Goal: Task Accomplishment & Management: Manage account settings

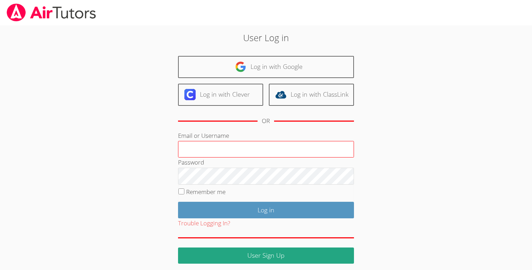
click at [207, 145] on input "Email or Username" at bounding box center [266, 149] width 176 height 17
type input "jackegbert@airtutors.org"
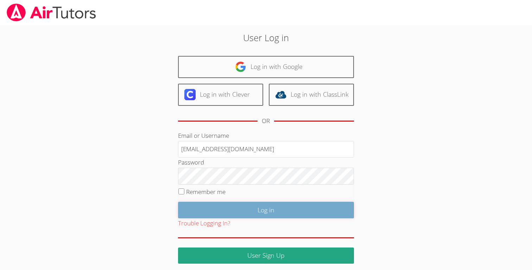
click at [264, 209] on input "Log in" at bounding box center [266, 210] width 176 height 17
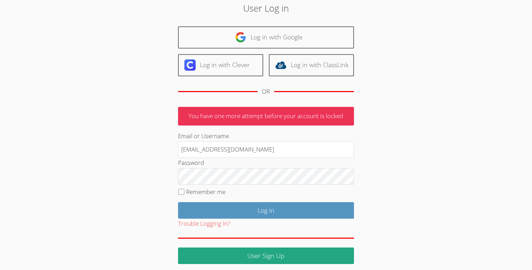
scroll to position [33, 0]
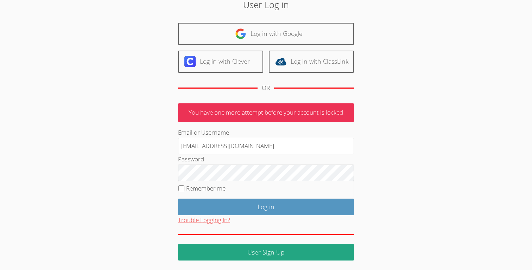
click at [205, 218] on button "Trouble Logging In?" at bounding box center [204, 220] width 52 height 10
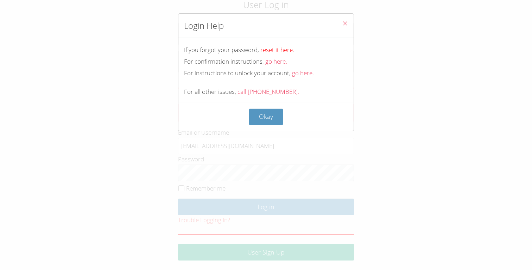
click at [272, 53] on link "reset it here." at bounding box center [277, 50] width 34 height 8
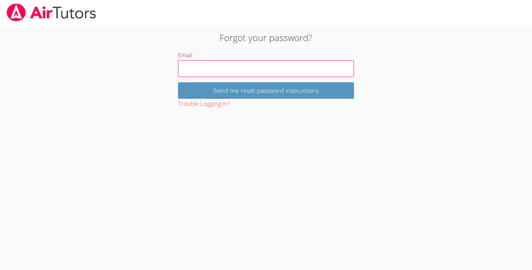
click at [249, 66] on input "Email" at bounding box center [266, 68] width 176 height 17
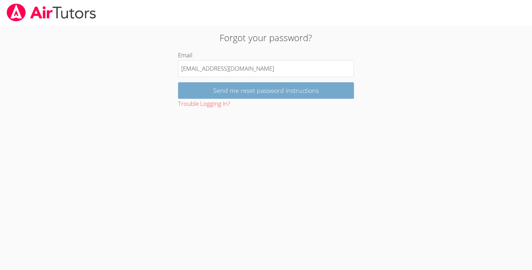
type input "[EMAIL_ADDRESS][DOMAIN_NAME]"
click at [257, 93] on input "Send me reset password instructions" at bounding box center [266, 90] width 176 height 17
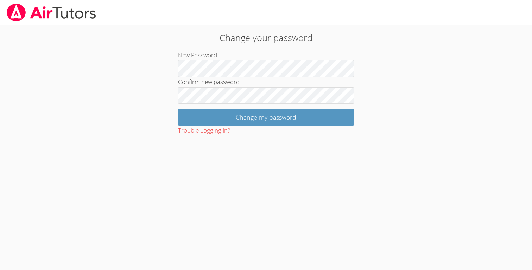
click at [123, 80] on div "Change your password New Password Confirm new password Change my password Troub…" at bounding box center [266, 83] width 287 height 105
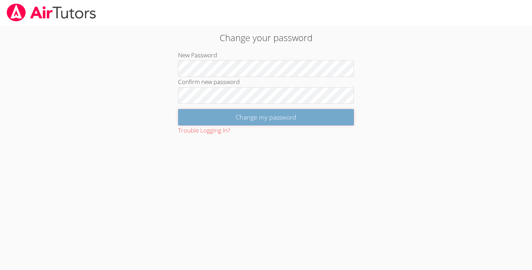
click at [258, 115] on input "Change my password" at bounding box center [266, 117] width 176 height 17
